Goal: Information Seeking & Learning: Learn about a topic

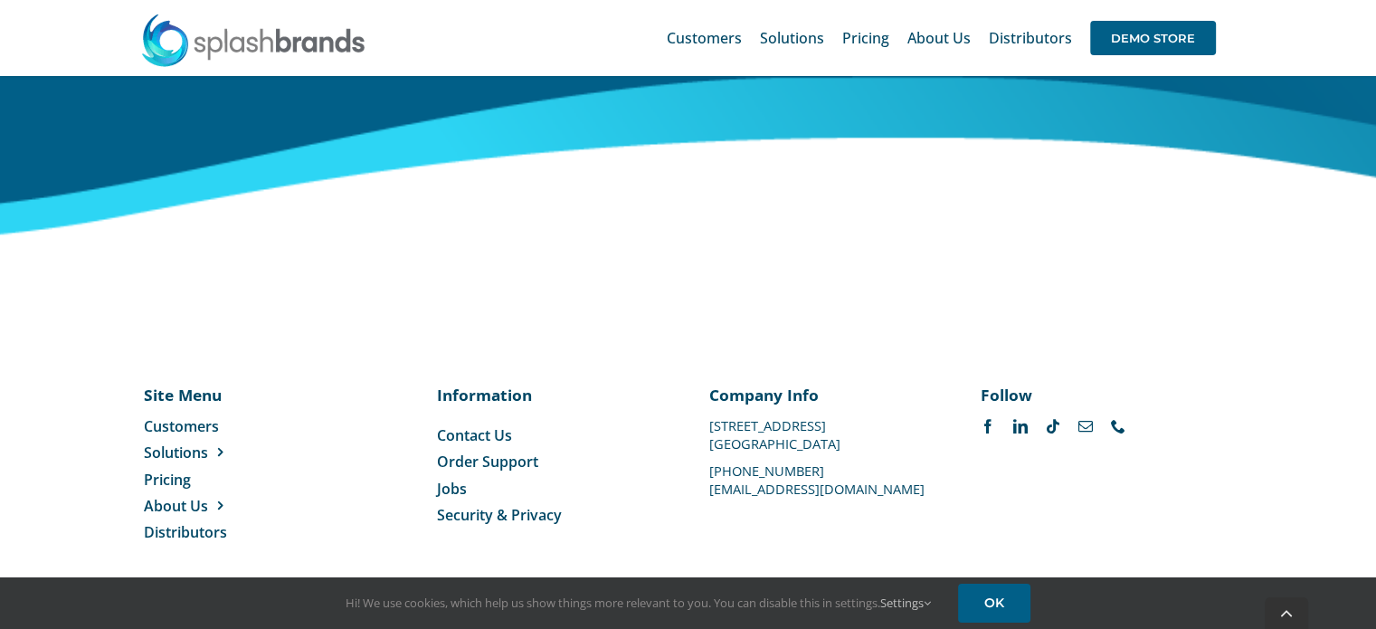
scroll to position [7601, 0]
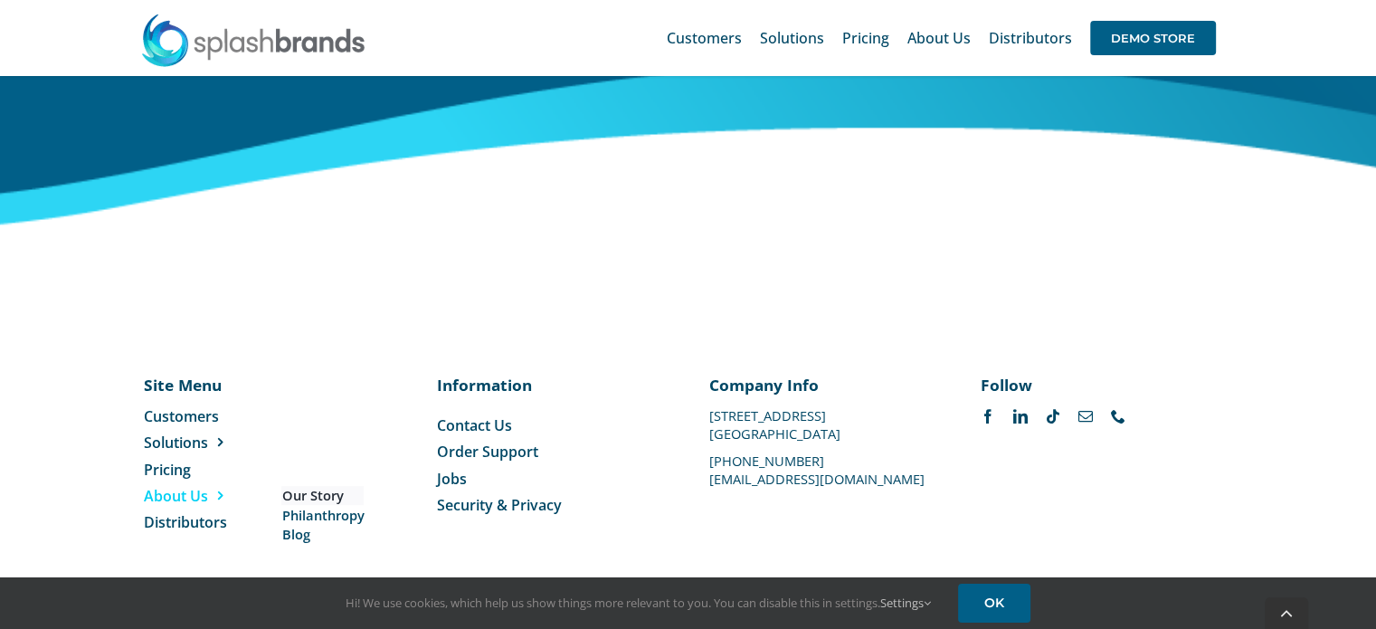
click at [310, 491] on span "Our Story" at bounding box center [312, 495] width 62 height 19
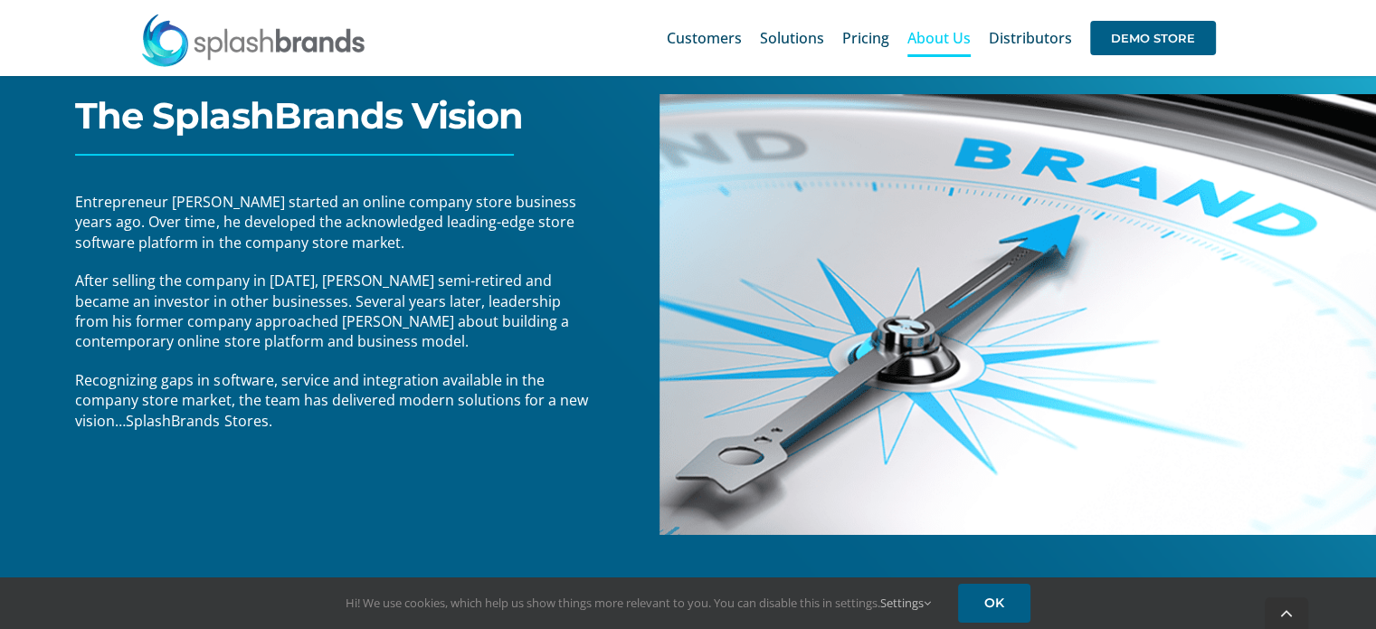
scroll to position [265, 0]
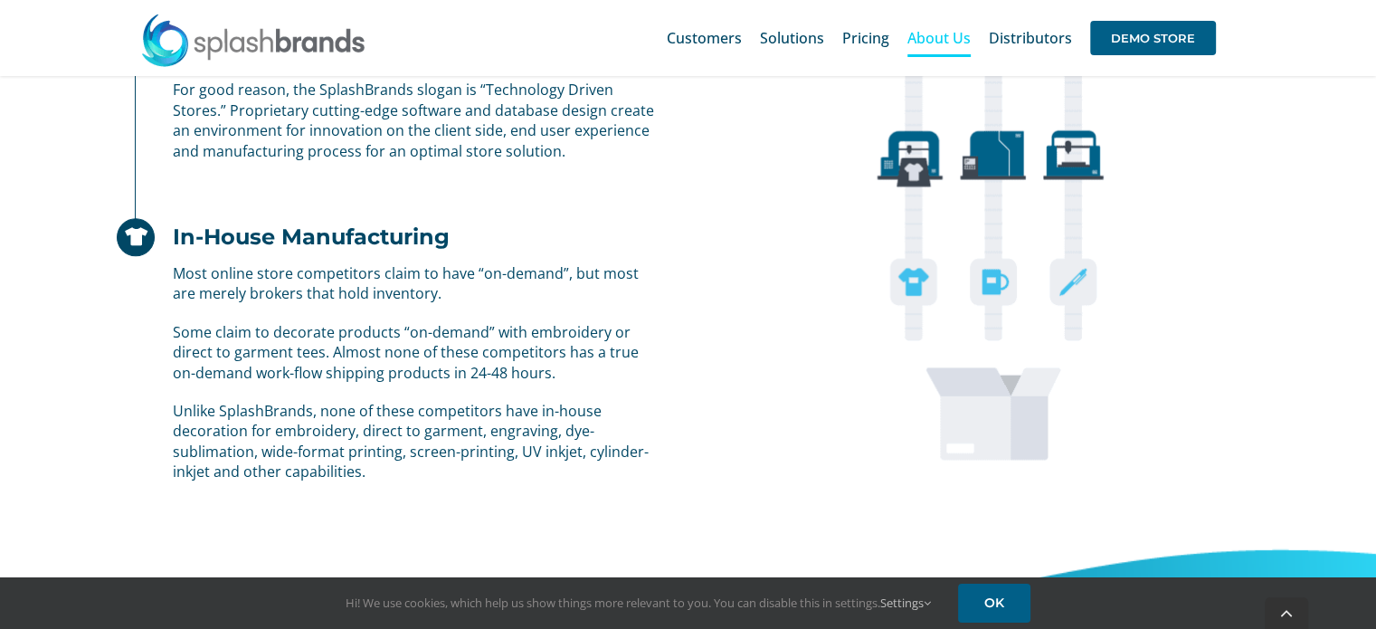
click at [100, 459] on div "The Solution Marketing Shopify, Etsy and others created a world where anyone ca…" at bounding box center [387, 118] width 601 height 836
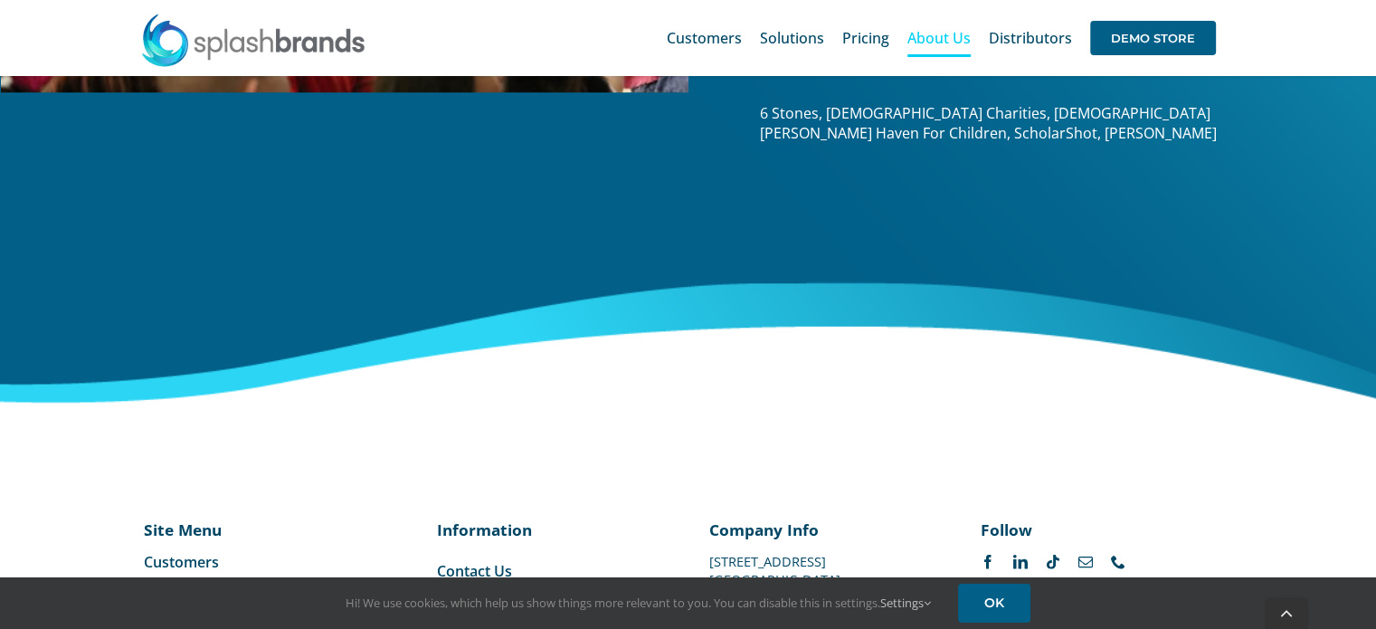
scroll to position [3001, 0]
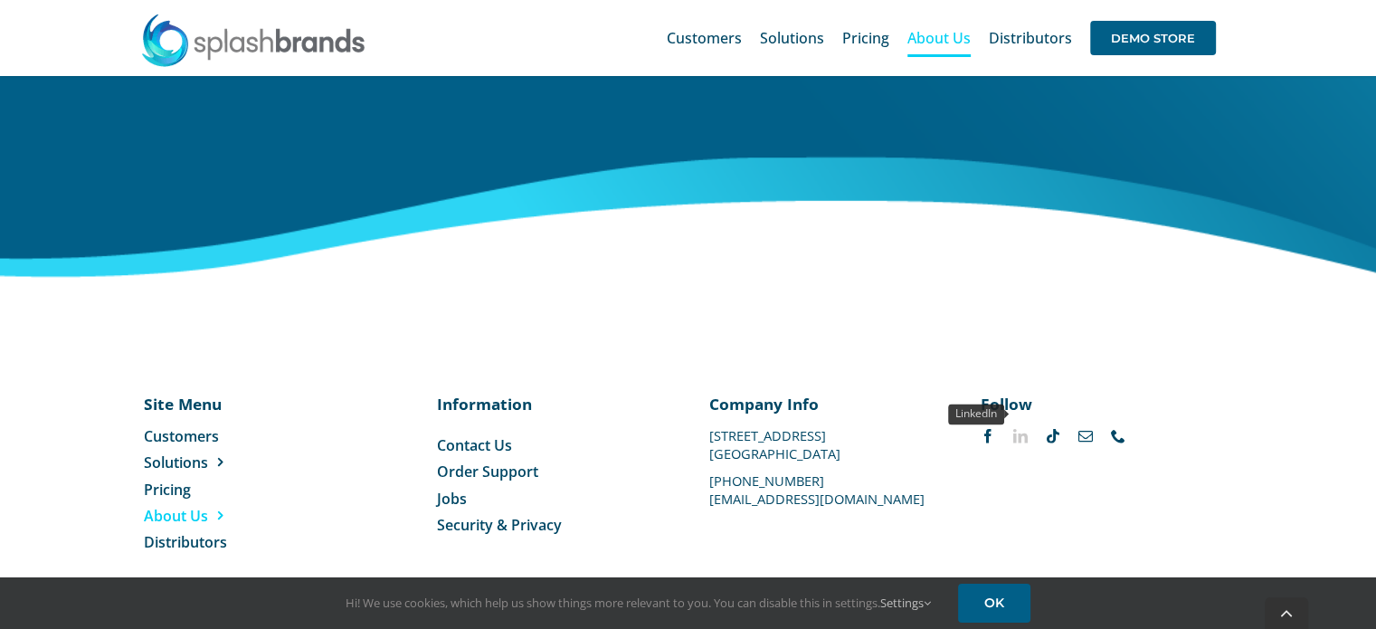
click at [1016, 428] on link "linkedin" at bounding box center [1020, 435] width 14 height 14
